Goal: Information Seeking & Learning: Understand process/instructions

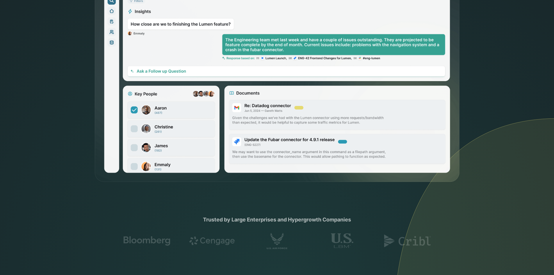
scroll to position [1976, 0]
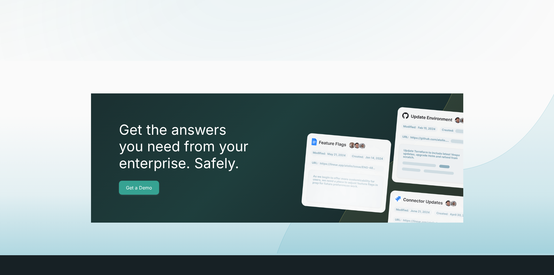
drag, startPoint x: 558, startPoint y: 38, endPoint x: 558, endPoint y: 289, distance: 250.5
drag, startPoint x: 214, startPoint y: 248, endPoint x: 233, endPoint y: 250, distance: 19.3
copy div "Atolio"
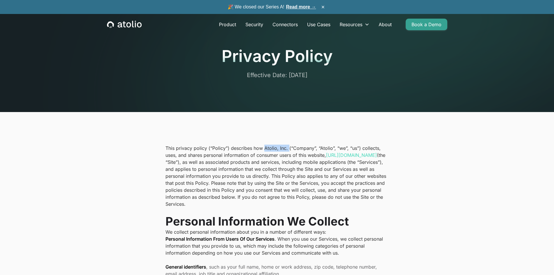
drag, startPoint x: 263, startPoint y: 145, endPoint x: 287, endPoint y: 150, distance: 24.7
click at [287, 150] on p "This privacy policy (“Policy”) describes how Atolio, Inc. (“Company”, “Atolio”,…" at bounding box center [277, 176] width 223 height 63
copy p "Atolio, Inc."
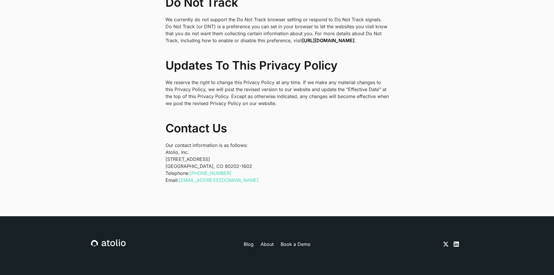
scroll to position [1915, 0]
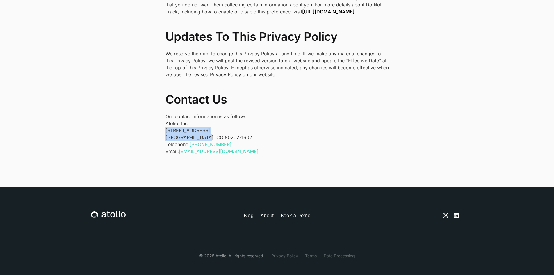
drag, startPoint x: 166, startPoint y: 124, endPoint x: 206, endPoint y: 130, distance: 40.6
click at [206, 130] on p "Atolio, Inc. [STREET_ADDRESS]" at bounding box center [277, 130] width 223 height 21
copy p "[STREET_ADDRESS]"
